Goal: Check status

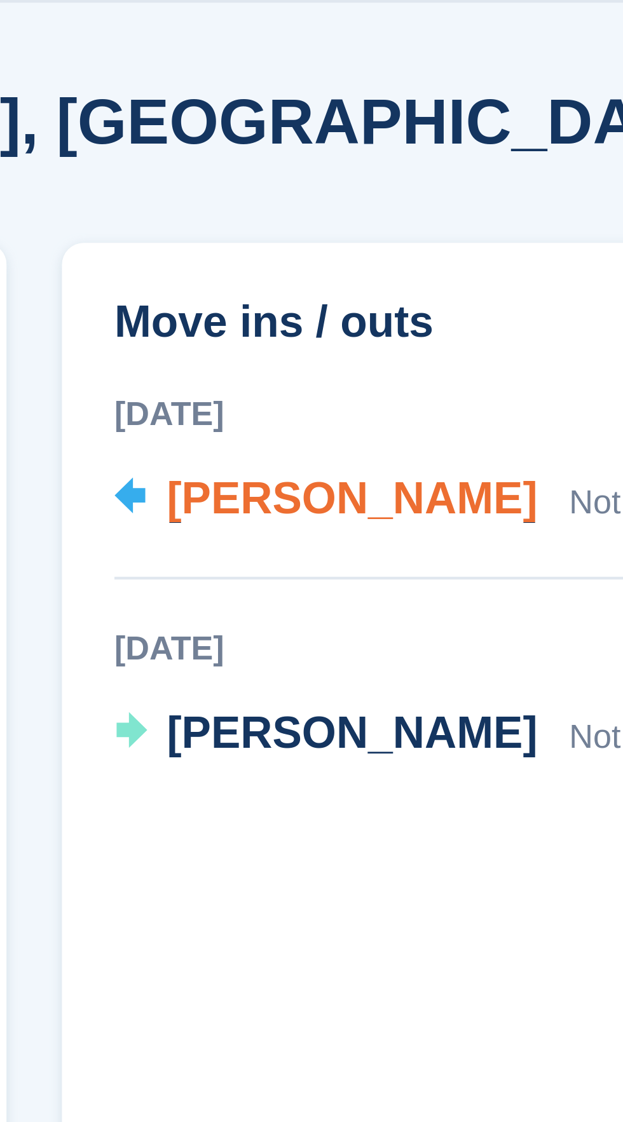
click at [452, 630] on span "Tom Mathews" at bounding box center [447, 626] width 85 height 11
